Goal: Transaction & Acquisition: Purchase product/service

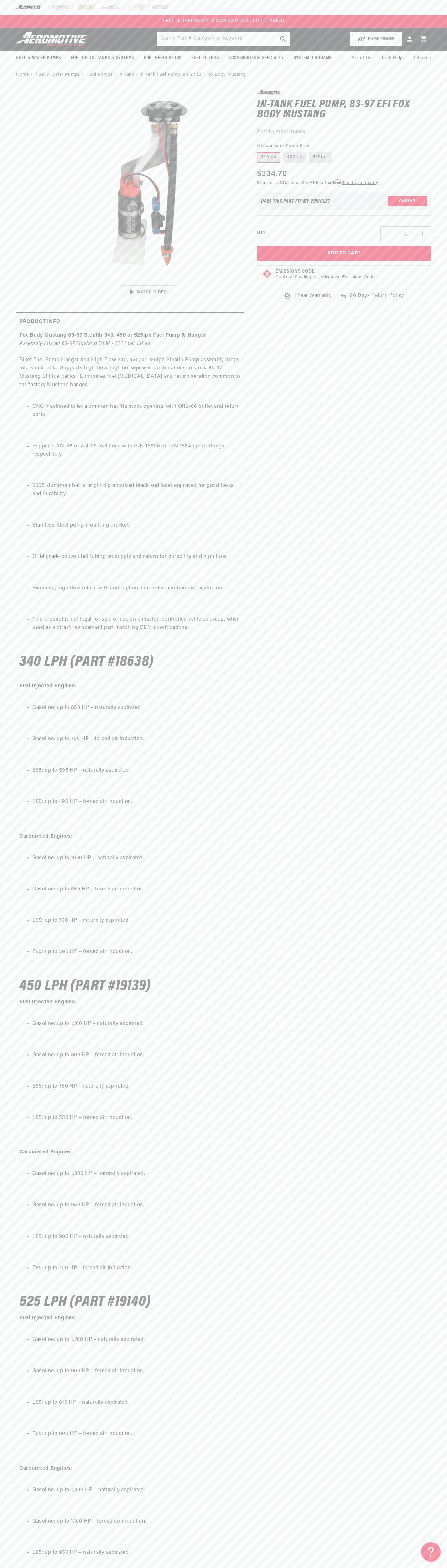
click at [316, 3] on div at bounding box center [224, 7] width 447 height 15
click at [1, 1563] on html "Skip to content Your cart Your cart is empty Loading... You may also like Subto…" at bounding box center [224, 784] width 447 height 1568
click at [4, 80] on main "Home Fuel & Water Pumps Fuel Pumps In-Tank In-Tank Fuel Pump, 83-97 EFI Fox Bod…" at bounding box center [224, 986] width 447 height 1839
